Goal: Complete application form: Complete application form

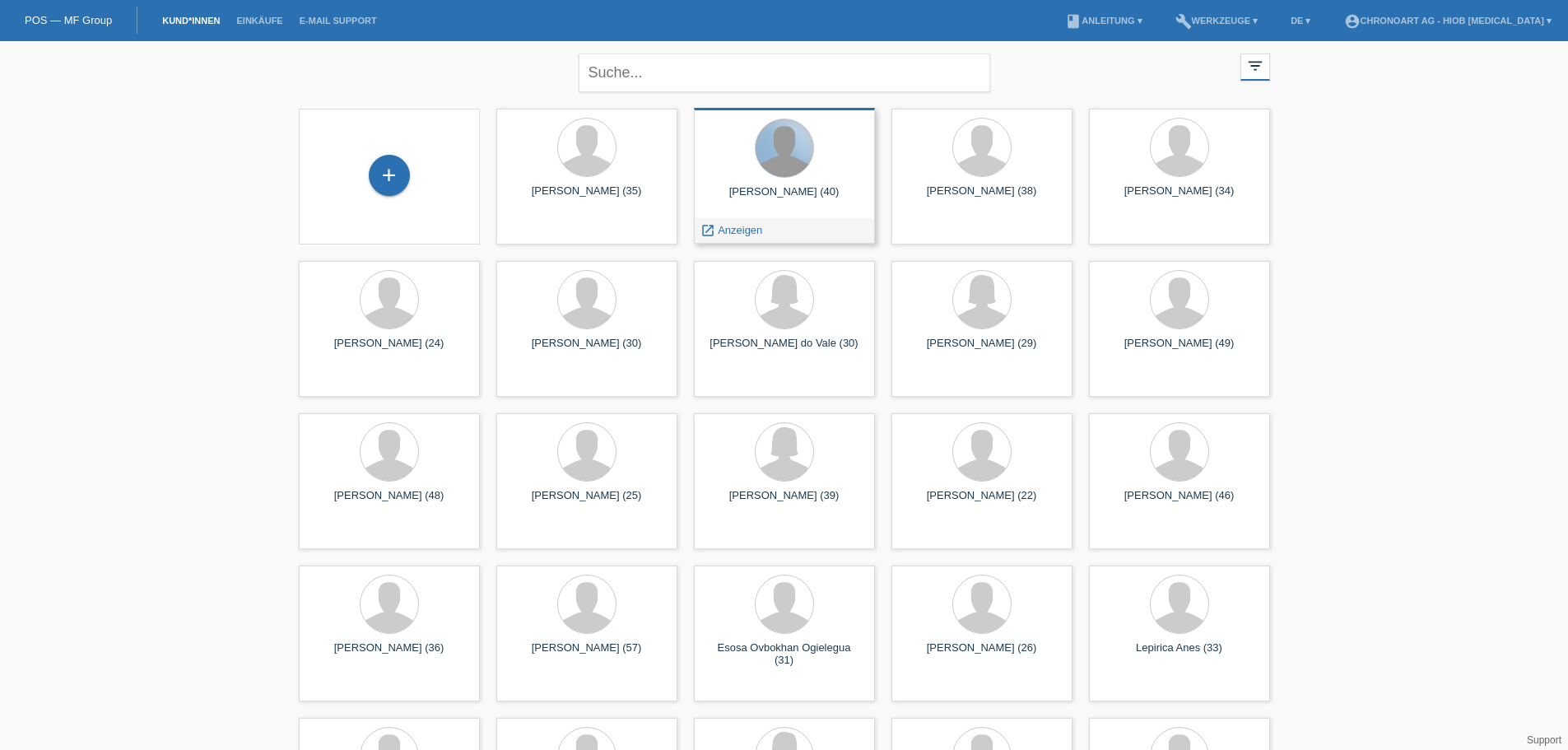
click at [787, 176] on div at bounding box center [784, 147] width 57 height 57
click at [733, 231] on span "Anzeigen" at bounding box center [741, 230] width 45 height 13
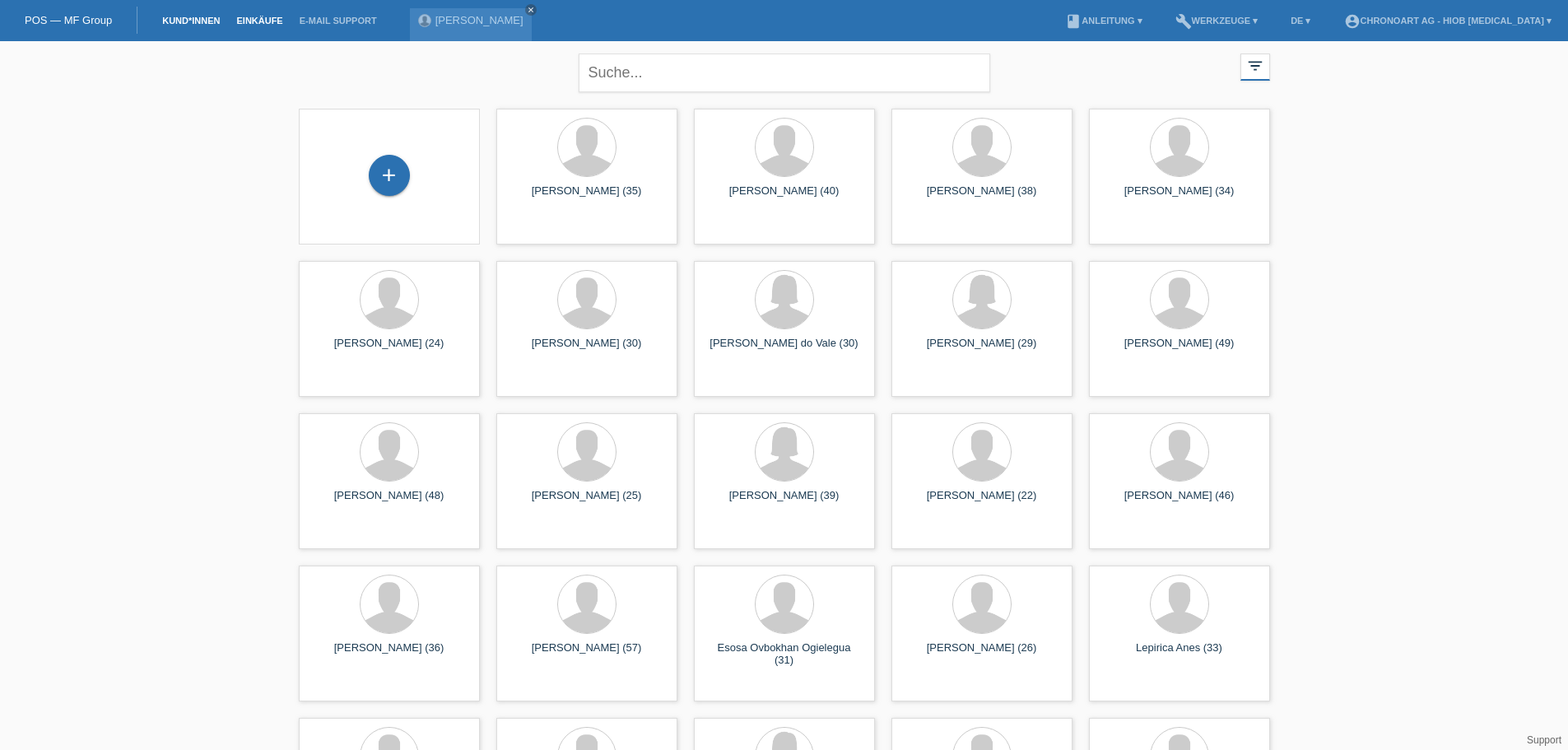
click at [267, 18] on link "Einkäufe" at bounding box center [259, 20] width 62 height 10
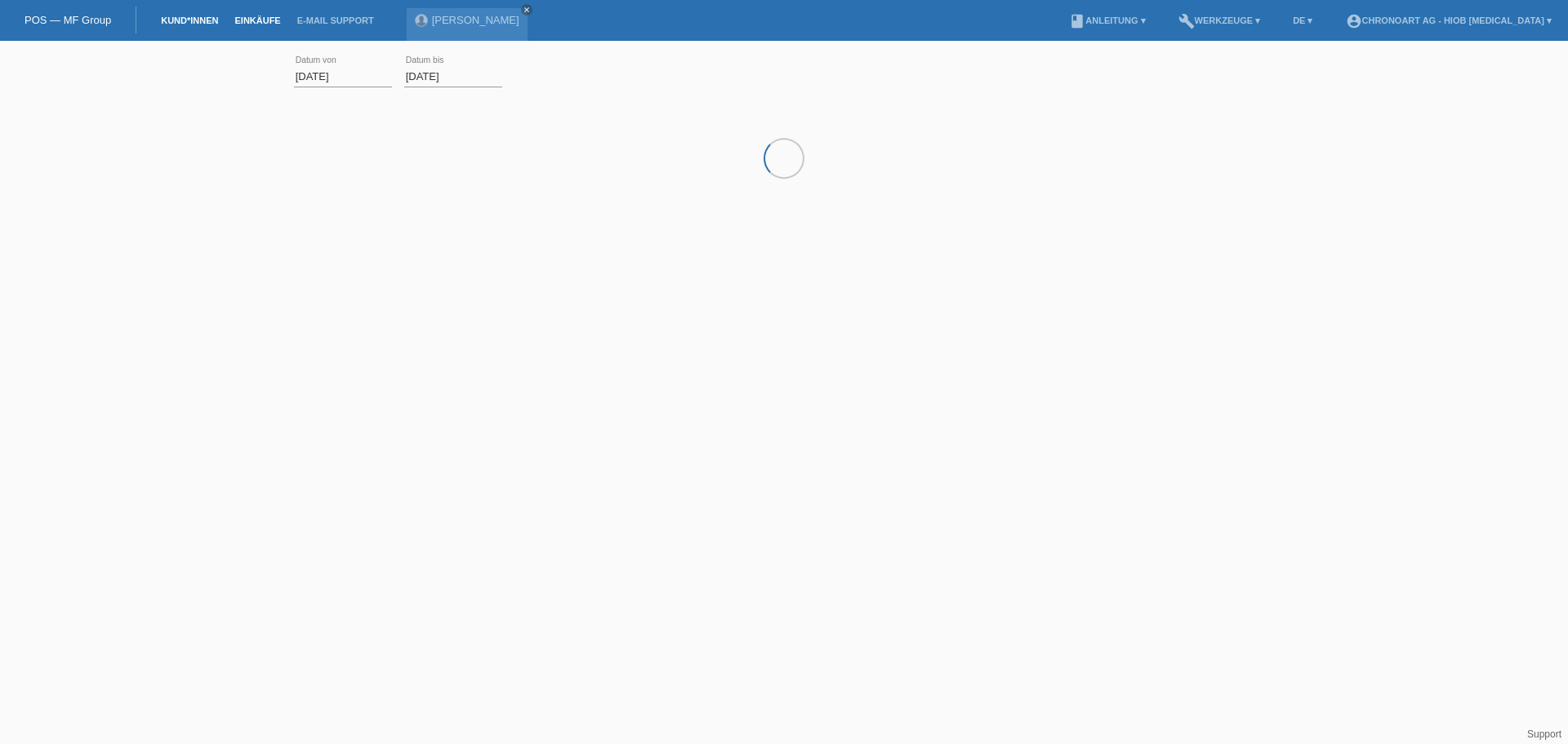
click at [188, 23] on link "Kund*innen" at bounding box center [189, 20] width 73 height 10
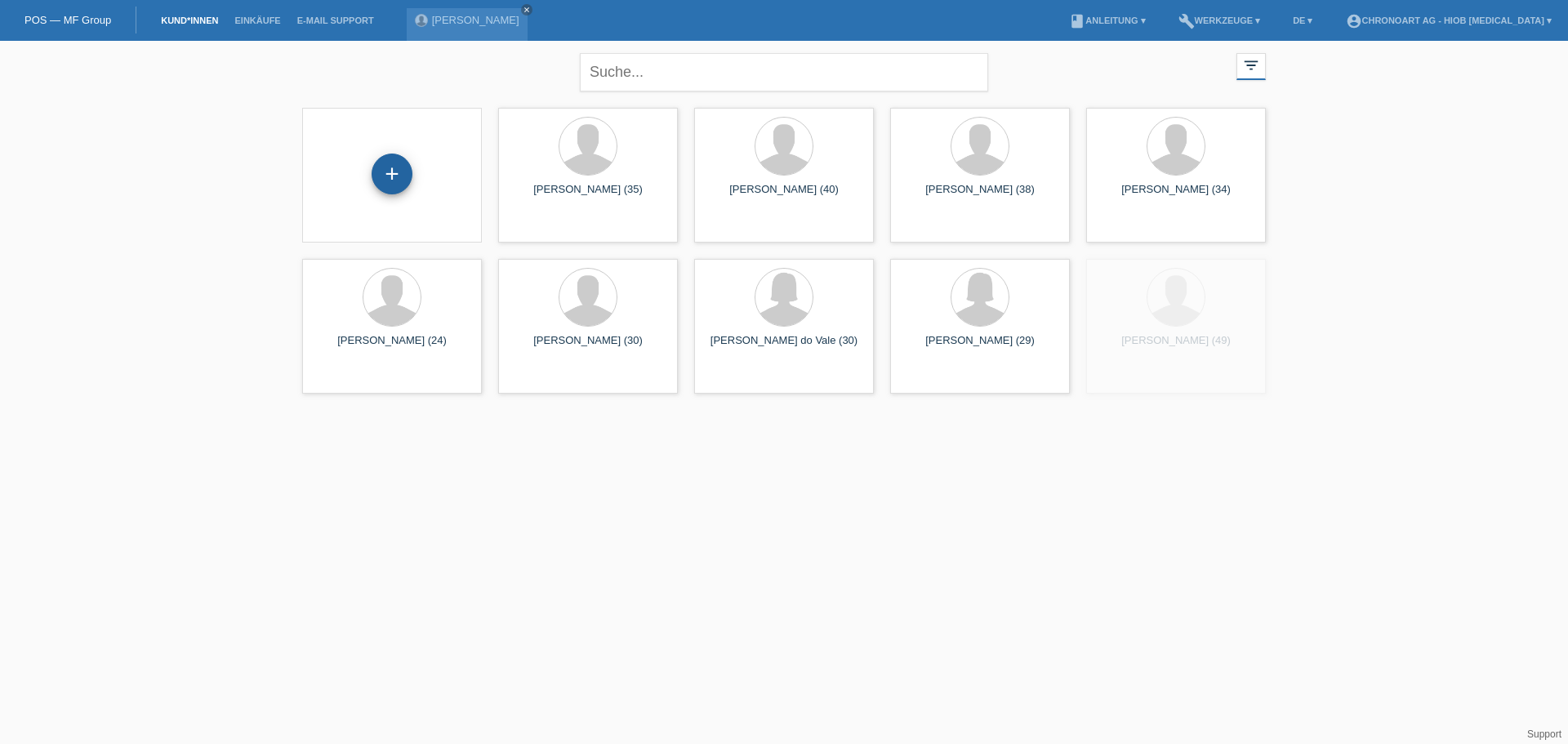
click at [387, 178] on div "+" at bounding box center [392, 174] width 41 height 41
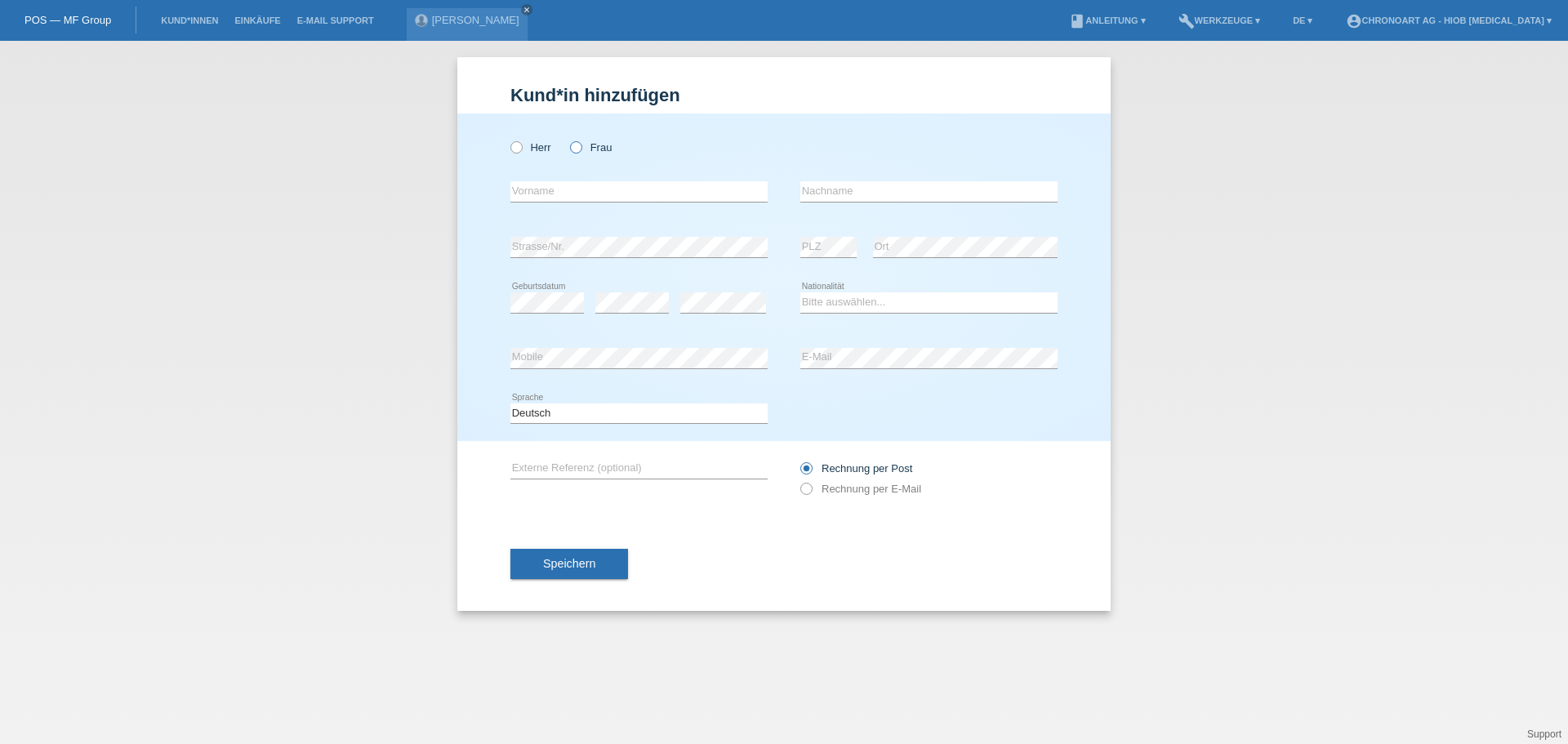
click at [583, 149] on label "Frau" at bounding box center [591, 147] width 42 height 13
click at [581, 149] on input "Frau" at bounding box center [575, 146] width 11 height 11
radio input "true"
click at [560, 186] on input "text" at bounding box center [639, 191] width 257 height 20
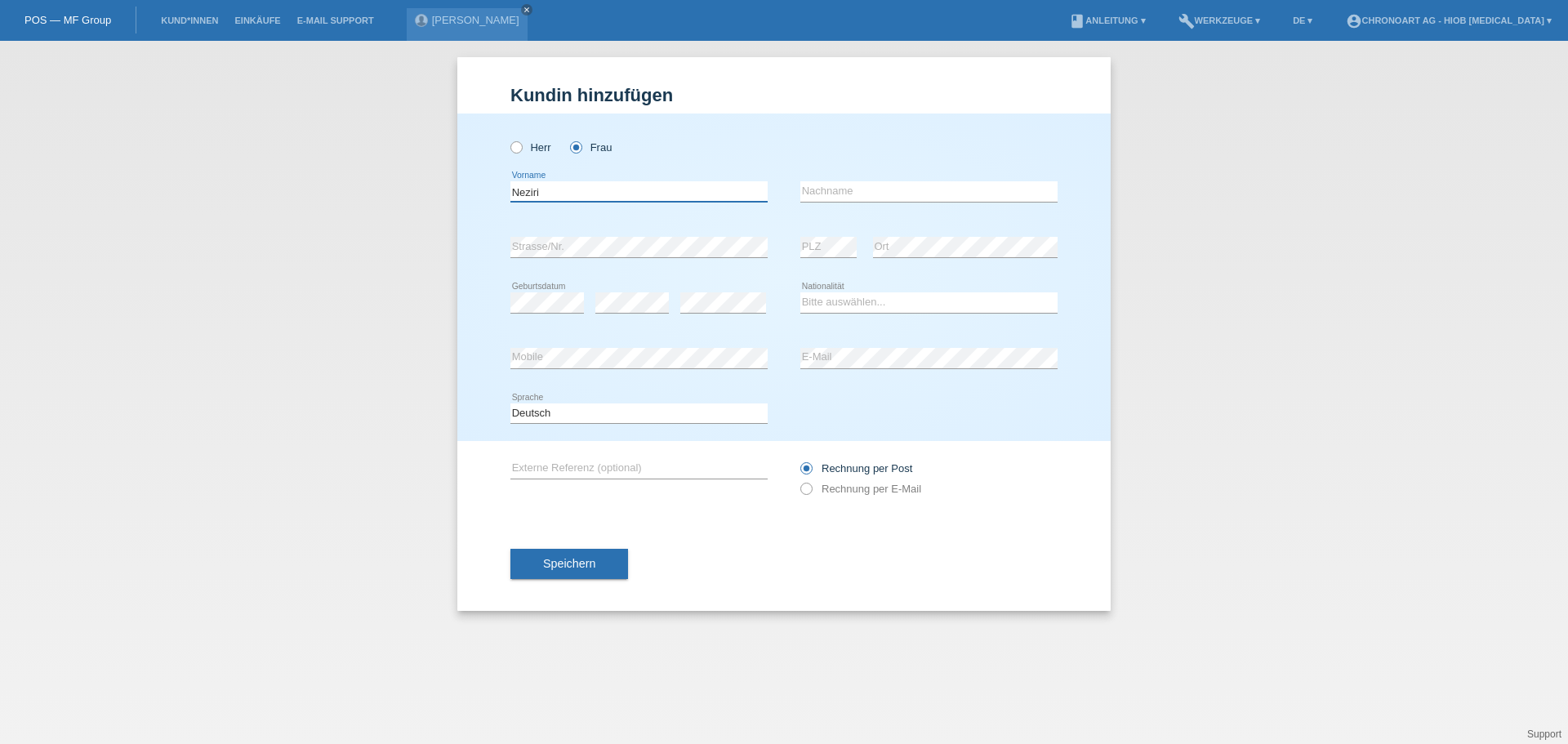
drag, startPoint x: 620, startPoint y: 197, endPoint x: 429, endPoint y: 208, distance: 191.3
click at [429, 208] on div "Kund*in hinzufügen Kunde hinzufügen Kundin hinzufügen Herr Frau Neziri error Vo…" at bounding box center [784, 391] width 1568 height 702
type input "Estref"
type input "Neziri"
click at [508, 139] on icon at bounding box center [508, 139] width 0 height 0
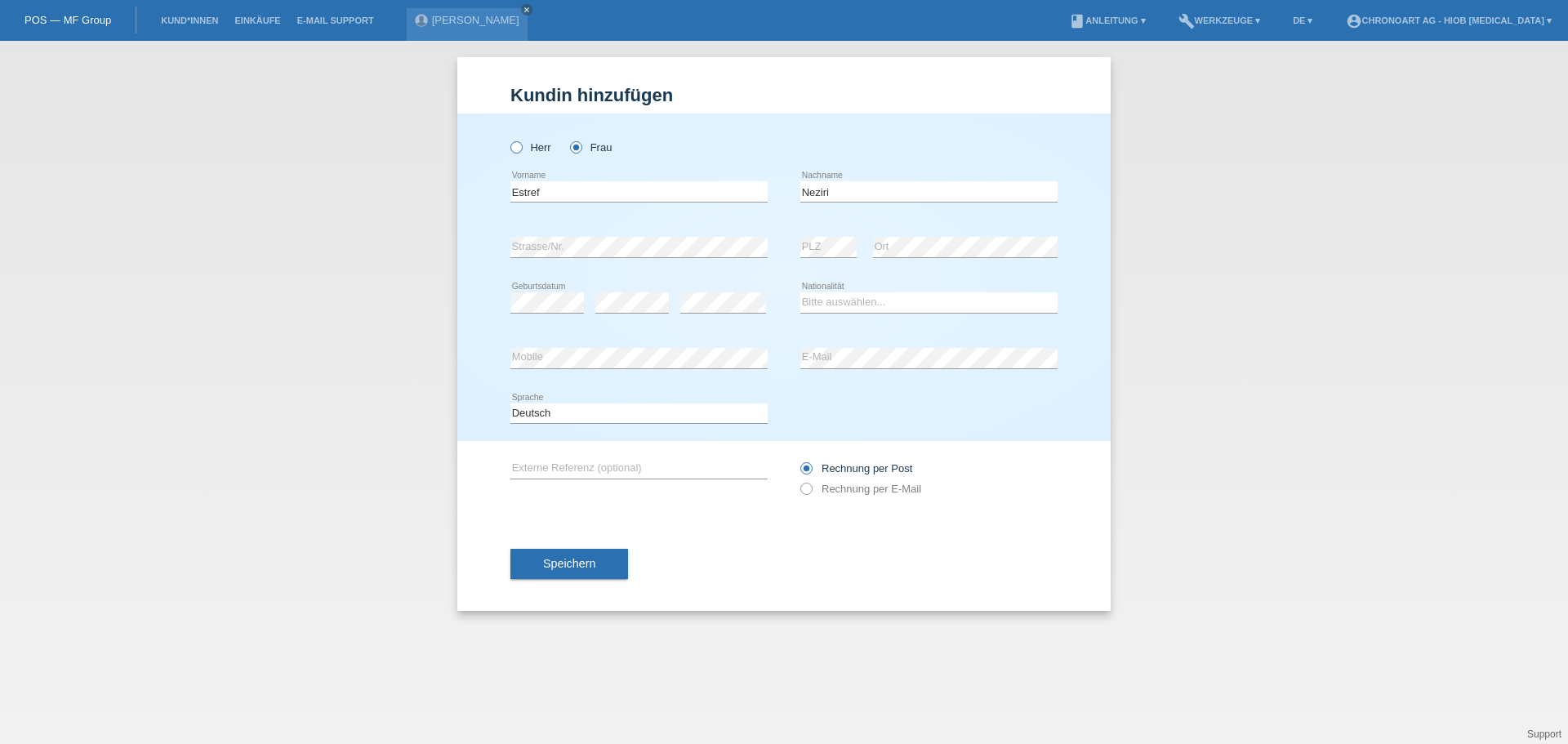
click at [514, 149] on input "Herr" at bounding box center [515, 146] width 11 height 11
radio input "true"
click at [515, 238] on div "error Strasse/Nr." at bounding box center [639, 246] width 257 height 55
click at [862, 297] on select "Bitte auswählen... Schweiz Deutschland Liechtenstein Österreich ------------ Af…" at bounding box center [929, 301] width 257 height 19
select select "XK"
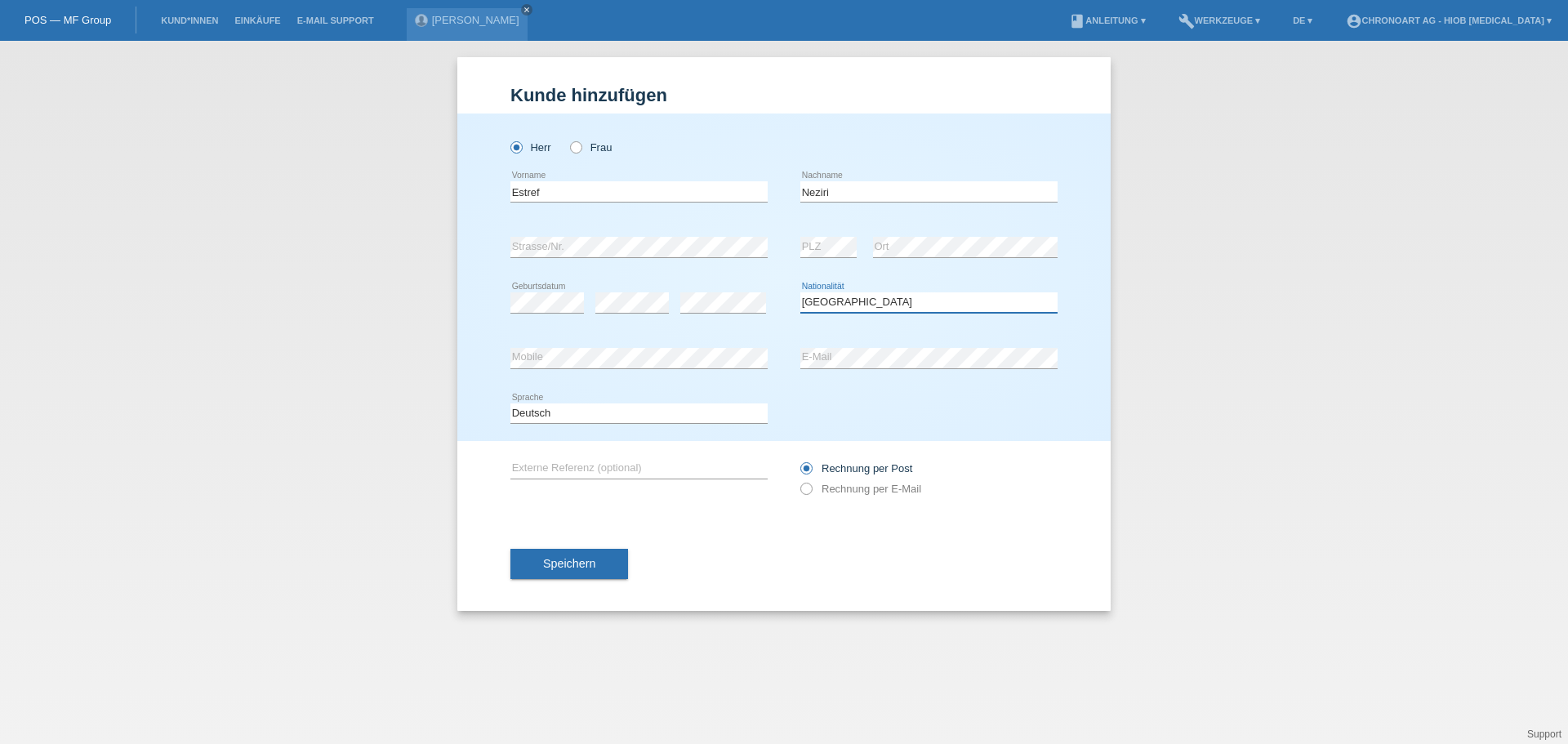
click at [800, 292] on select "Bitte auswählen... Schweiz Deutschland Liechtenstein Österreich ------------ Af…" at bounding box center [929, 301] width 257 height 19
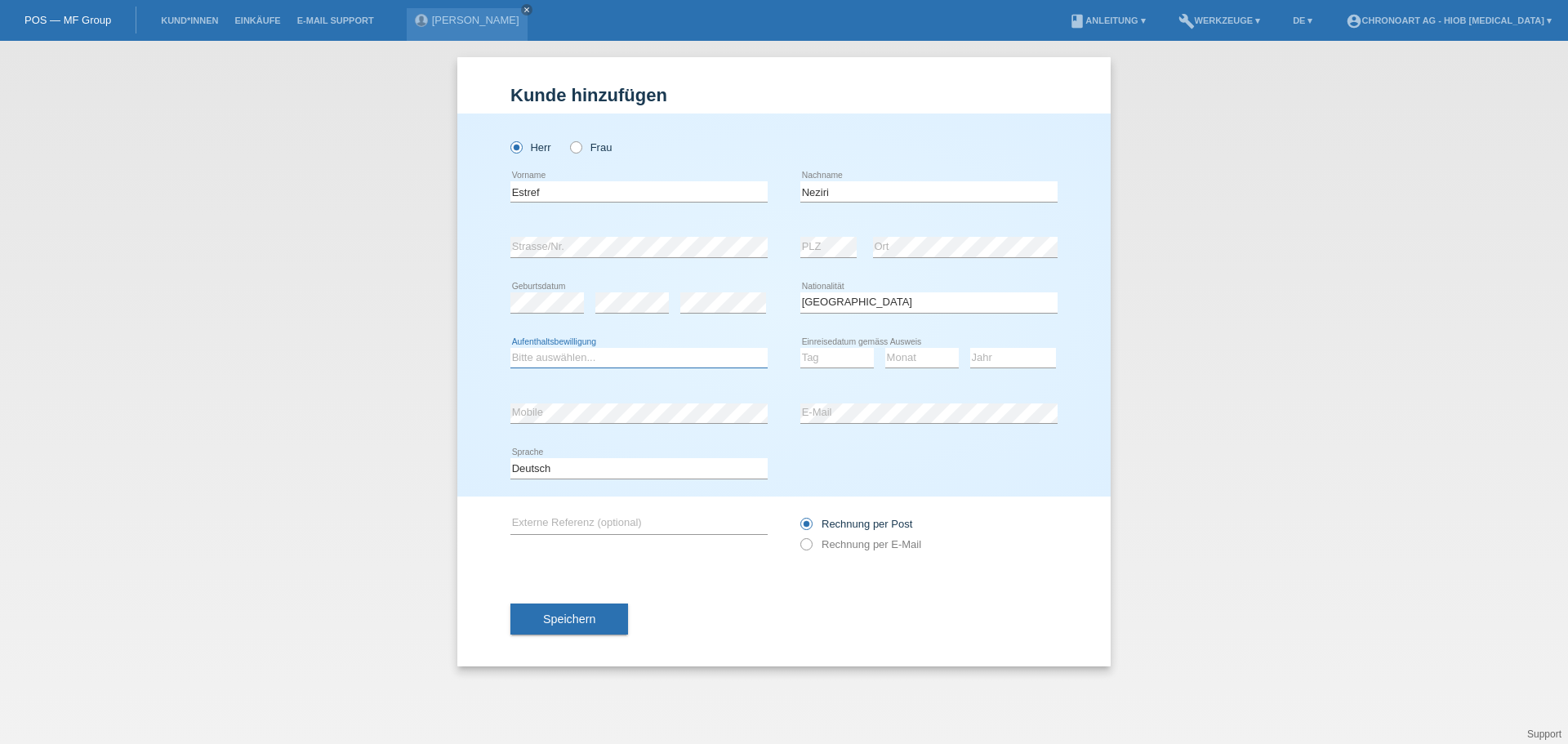
click at [578, 355] on select "Bitte auswählen... C B B - Flüchtlingsstatus Andere" at bounding box center [639, 358] width 257 height 19
select select "C"
click at [510, 348] on select "Bitte auswählen... C B B - Flüchtlingsstatus Andere" at bounding box center [639, 358] width 257 height 19
click at [836, 358] on select "Tag 01 02 03 04 05 06 07 08 09 10 11" at bounding box center [837, 358] width 73 height 19
select select "11"
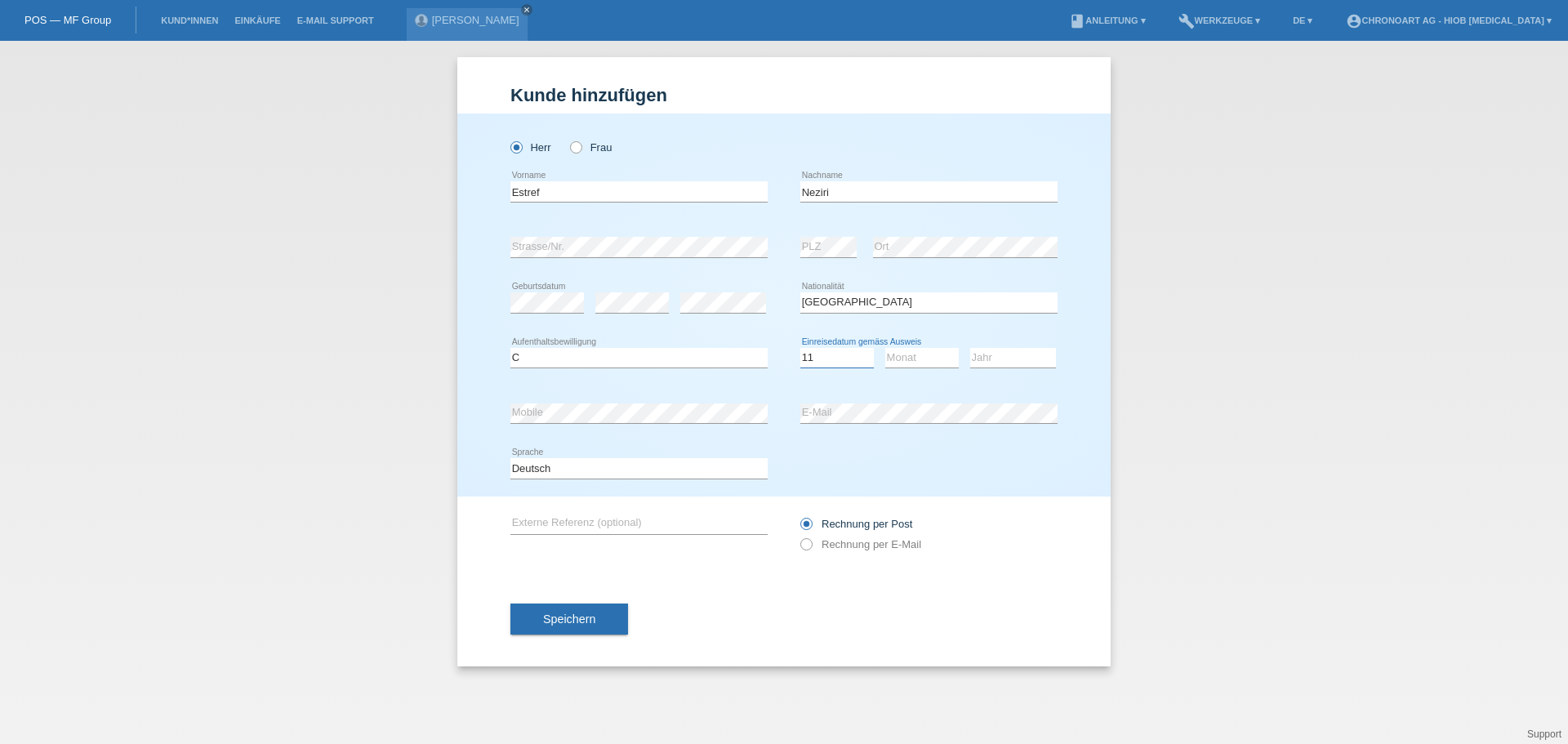
click at [800, 348] on select "Tag 01 02 03 04 05 06 07 08 09 10 11" at bounding box center [837, 358] width 73 height 19
click at [914, 366] on div "Monat 01 02 03 04 05 06 07 08 09 10 11 12 error" at bounding box center [922, 358] width 73 height 20
select select "05"
click at [886, 348] on select "Monat 01 02 03 04 05 06 07 08 09 10 11" at bounding box center [922, 358] width 73 height 19
click at [1010, 361] on select "Jahr 2025 2024 2023 2022 2021 2020 2019 2018 2017 2016 2015 2014 2013 2012 2011…" at bounding box center [1013, 358] width 86 height 19
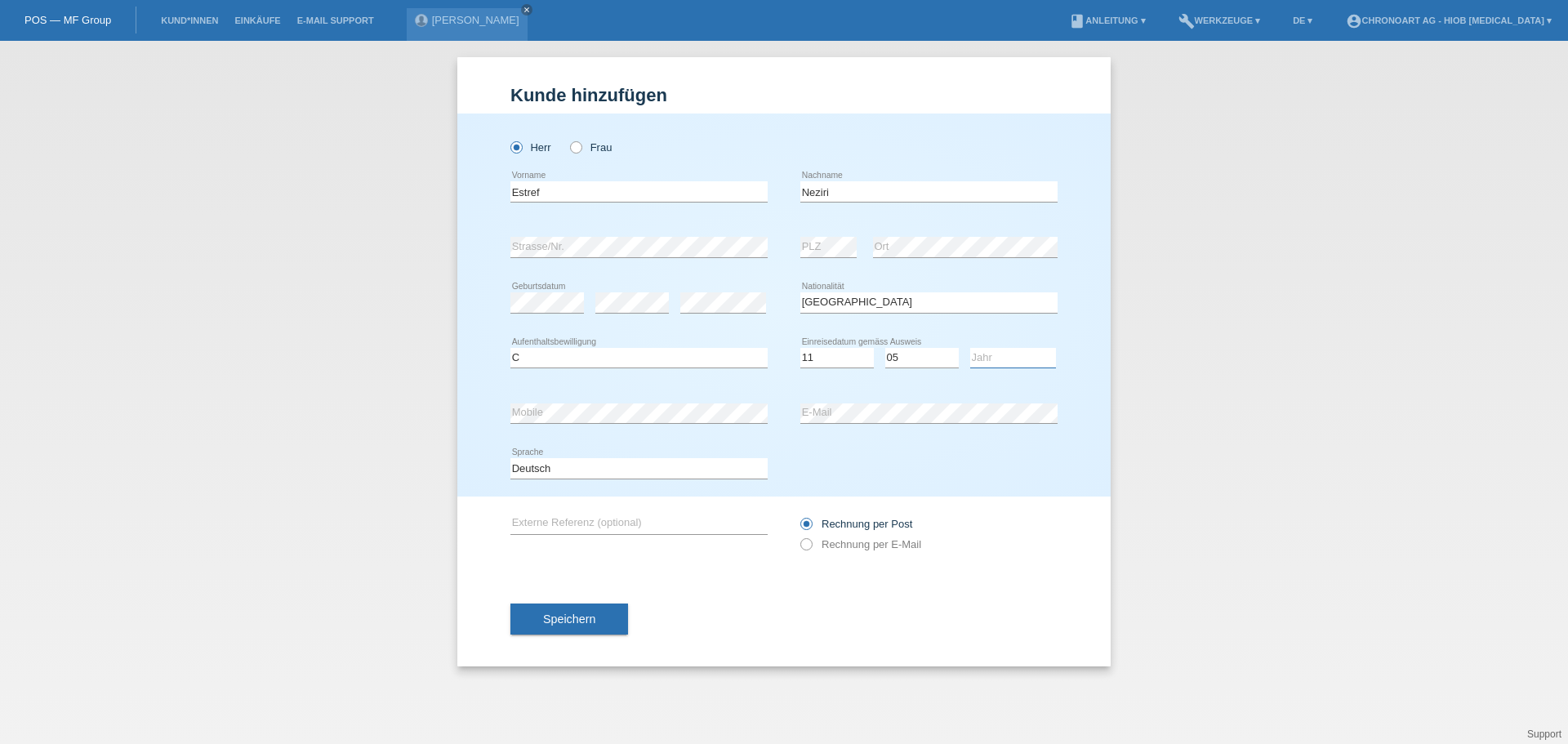
select select "1993"
click at [971, 348] on select "Jahr 2025 2024 2023 2022 2021 2020 2019 2018 2017 2016 2015 2014 2013 2012 2011…" at bounding box center [1013, 358] width 86 height 19
click at [571, 402] on div "error Mobile" at bounding box center [639, 413] width 257 height 55
click at [861, 422] on div "error E-Mail" at bounding box center [929, 414] width 257 height 21
click at [798, 535] on icon at bounding box center [798, 535] width 0 height 0
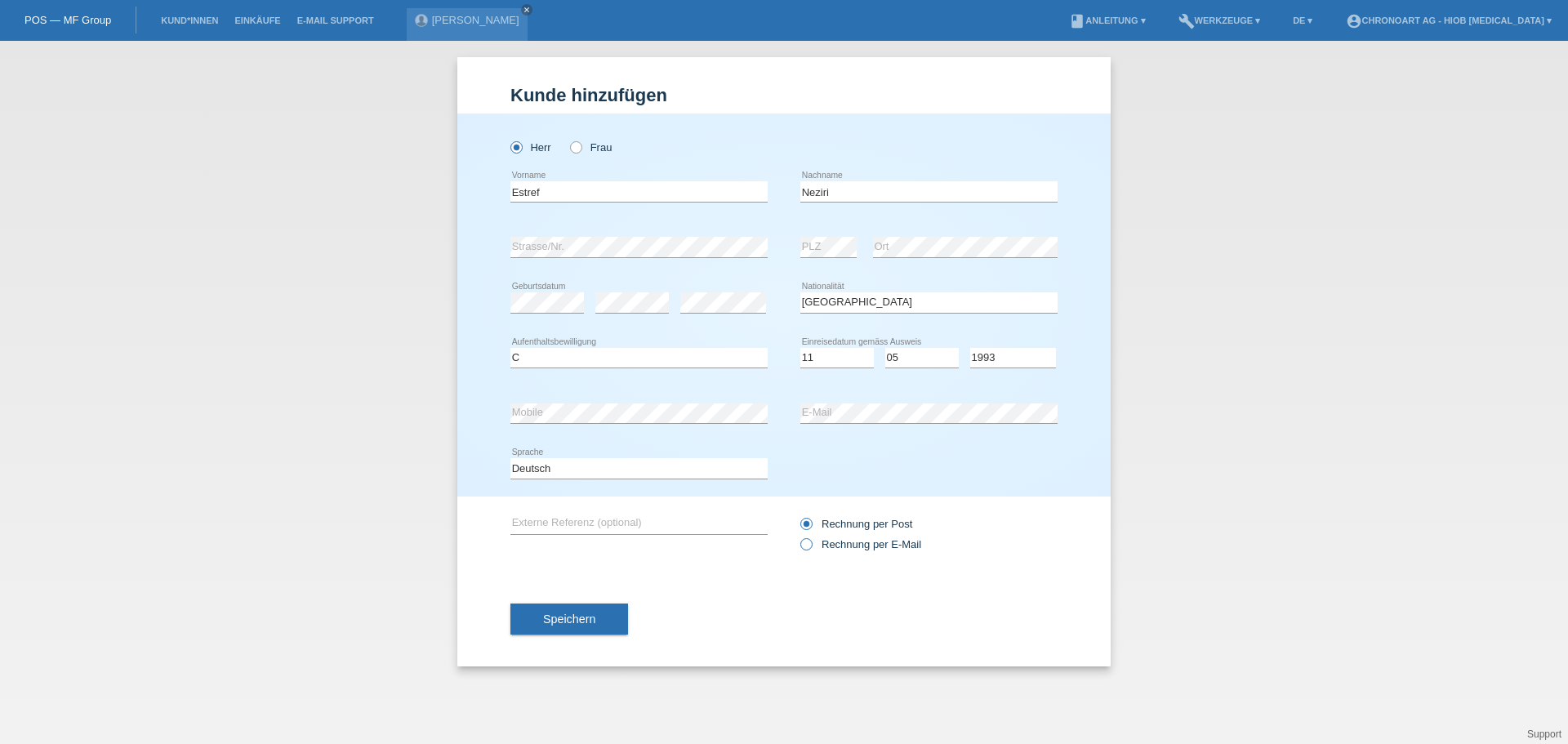
click at [807, 545] on input "Rechnung per E-Mail" at bounding box center [805, 548] width 11 height 20
radio input "true"
click at [602, 620] on button "Speichern" at bounding box center [569, 618] width 118 height 31
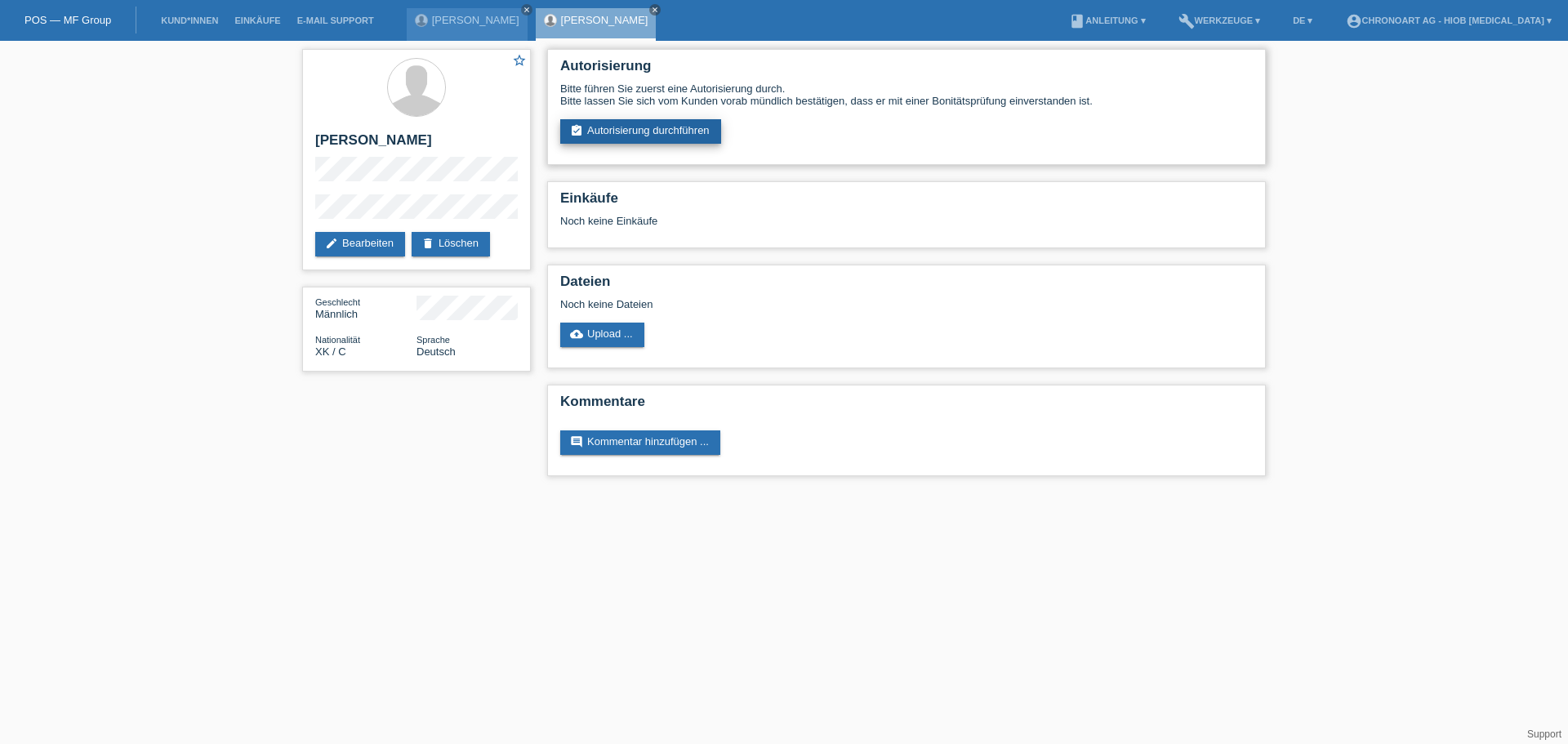
click at [653, 131] on link "assignment_turned_in Autorisierung durchführen" at bounding box center [641, 130] width 160 height 24
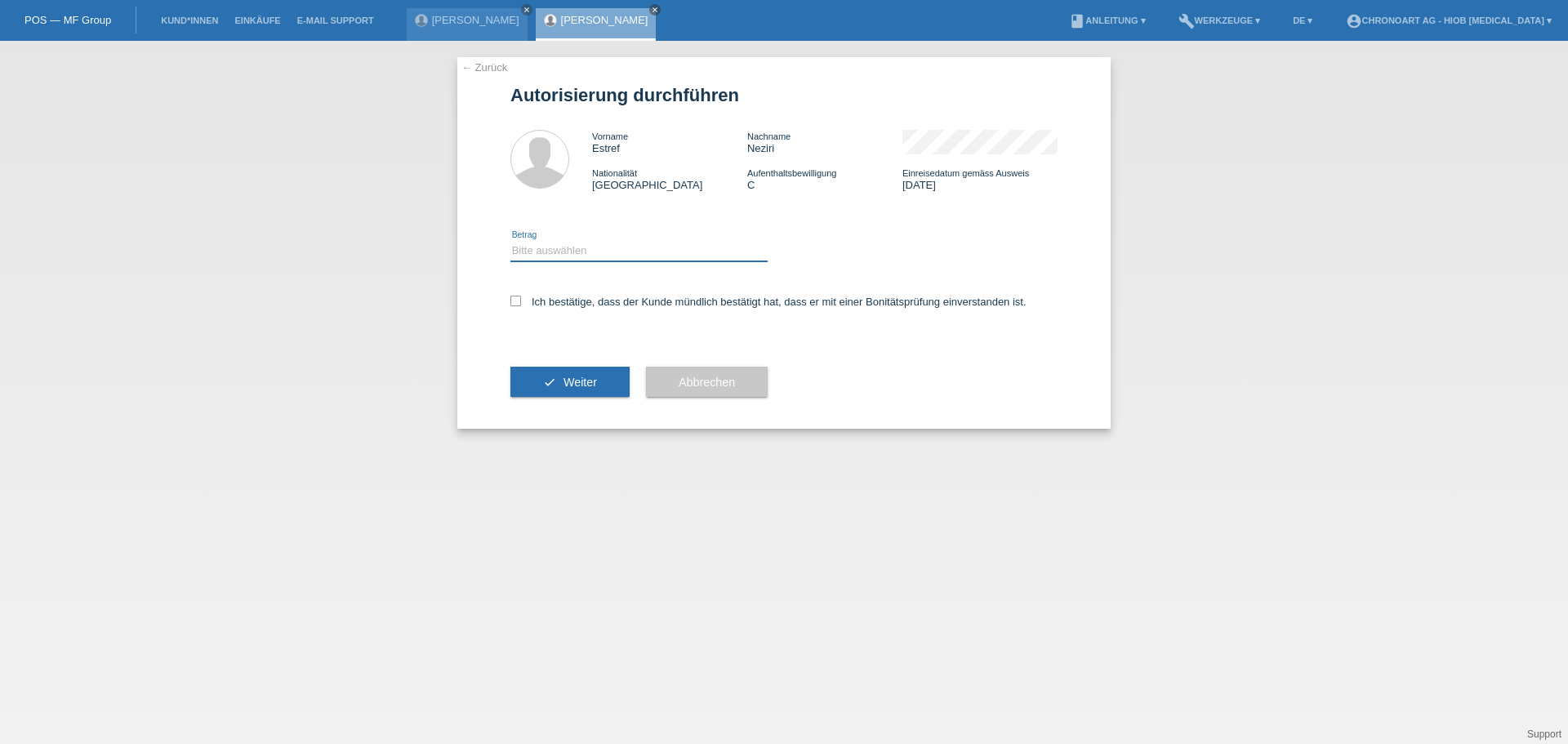
click at [574, 255] on select "Bitte auswählen CHF 1.00 - CHF 499.00 CHF 500.00 - CHF 1'999.00 CHF 2'000.00 - …" at bounding box center [639, 250] width 257 height 19
select select "3"
click at [510, 241] on select "Bitte auswählen CHF 1.00 - CHF 499.00 CHF 500.00 - CHF 1'999.00 CHF 2'000.00 - …" at bounding box center [639, 250] width 257 height 19
click at [508, 301] on div "← Zurück Autorisierung durchführen Vorname Estref Nachname Neziri Nationalität …" at bounding box center [784, 243] width 653 height 371
click at [518, 307] on div "Ich bestätige, dass der Kunde mündlich bestätigt hat, dass er mit einer Bonität…" at bounding box center [784, 306] width 547 height 55
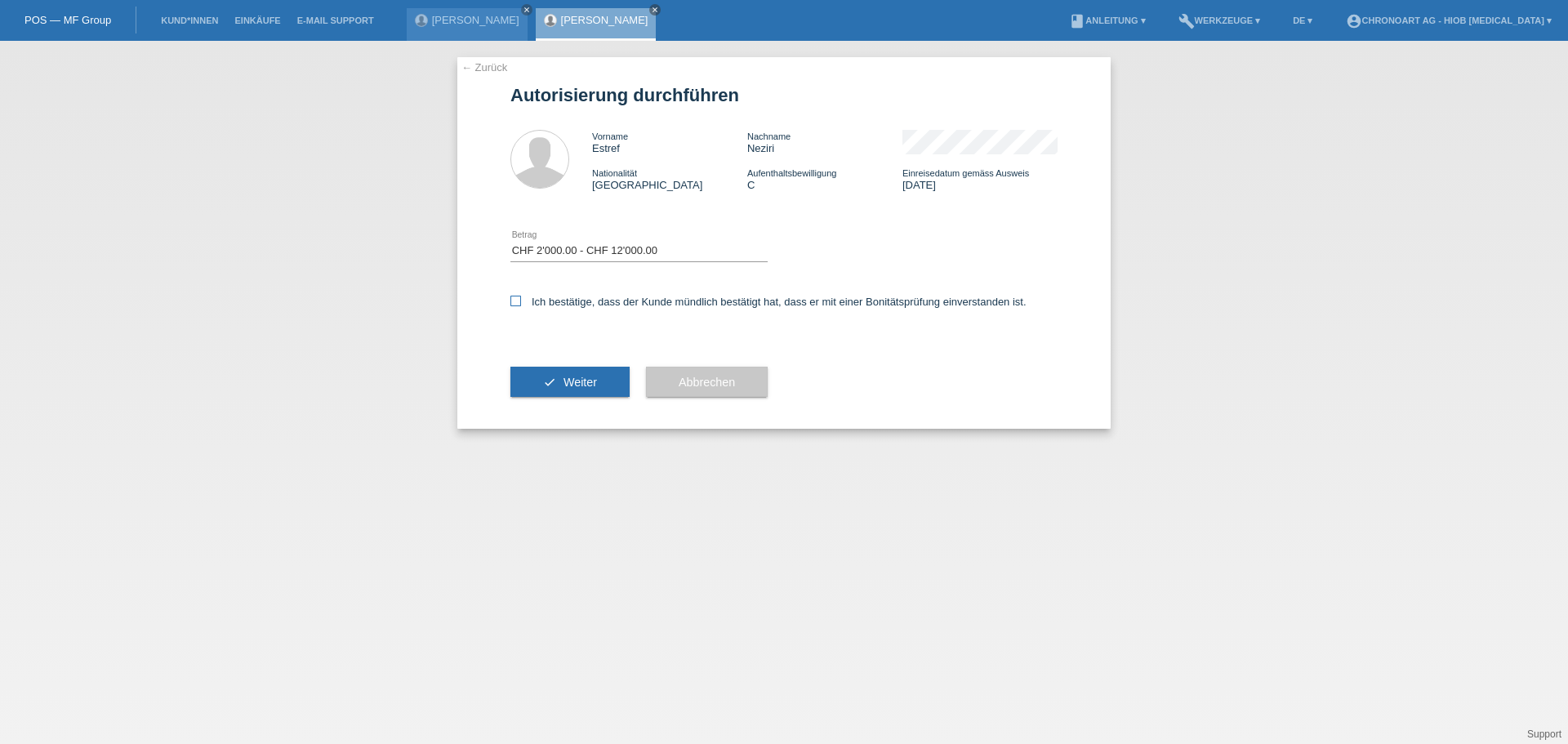
click at [516, 300] on icon at bounding box center [515, 300] width 11 height 11
click at [516, 300] on input "Ich bestätige, dass der Kunde mündlich bestätigt hat, dass er mit einer Bonität…" at bounding box center [515, 300] width 11 height 11
checkbox input "true"
click at [567, 386] on span "Weiter" at bounding box center [580, 383] width 34 height 14
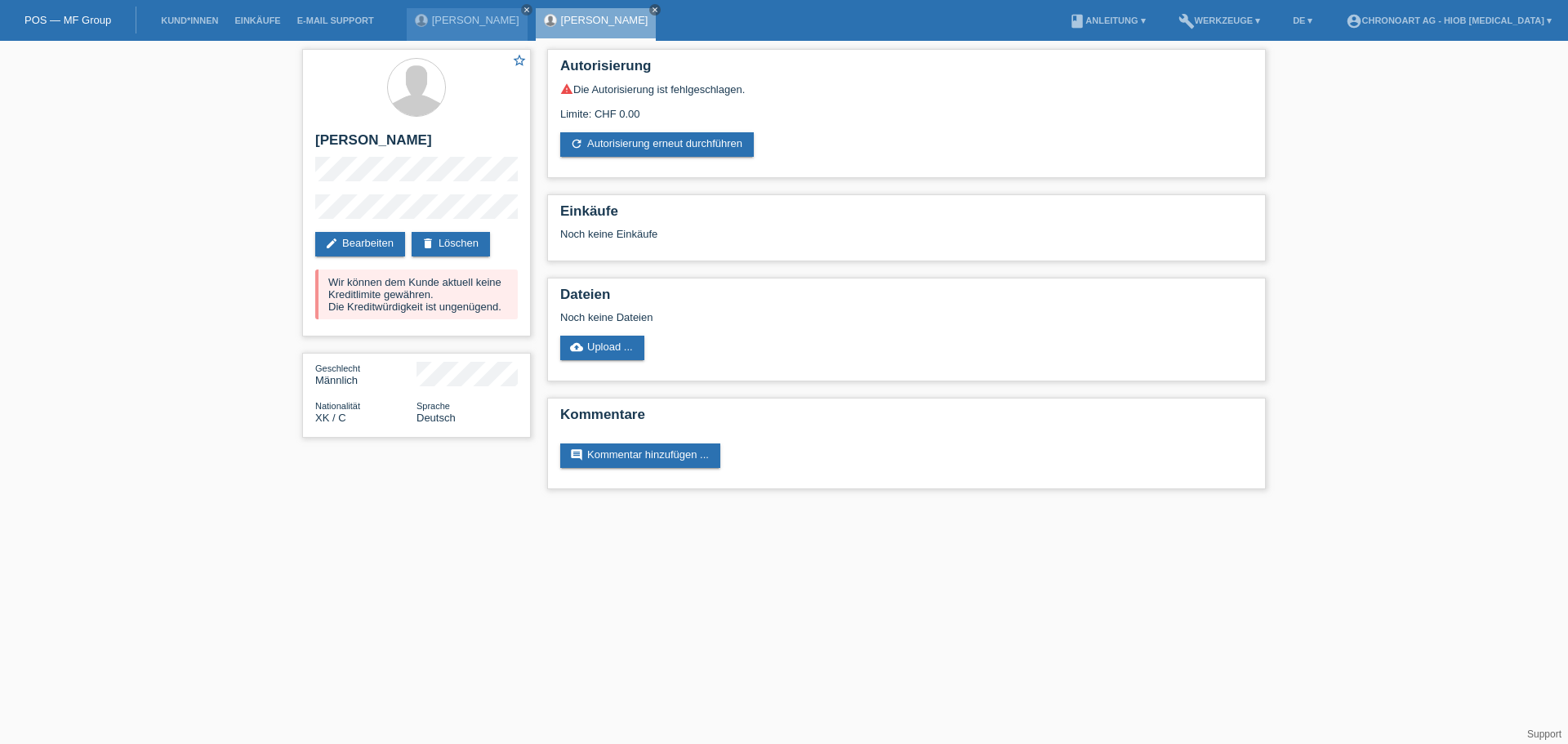
click at [419, 505] on html "POS — MF Group Kund*innen Einkäufe E-Mail Support [PERSON_NAME] close close" at bounding box center [784, 252] width 1568 height 505
